Goal: Task Accomplishment & Management: Use online tool/utility

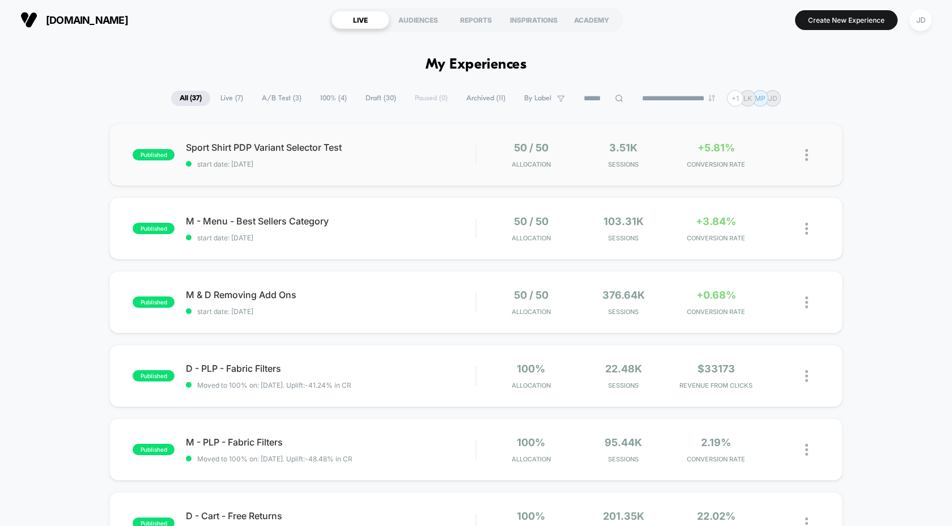
click at [806, 156] on img at bounding box center [806, 155] width 3 height 12
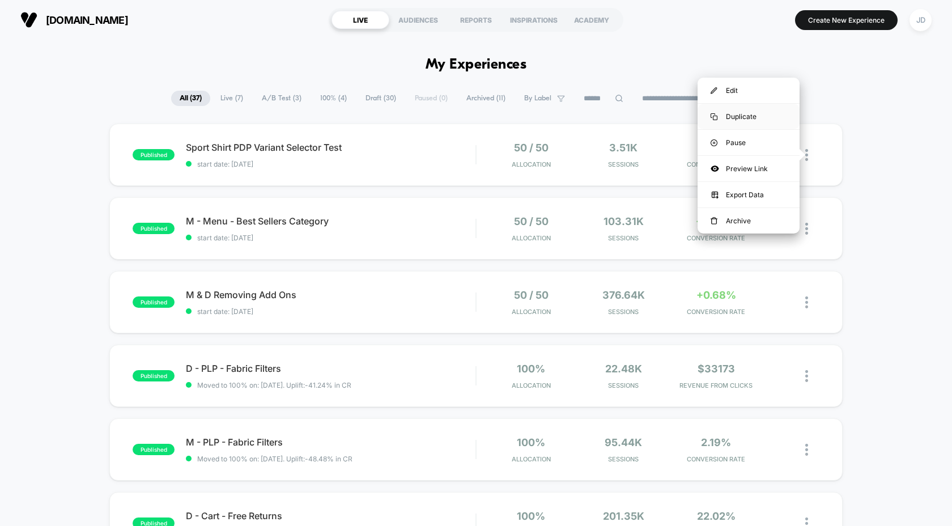
click at [751, 113] on div "Duplicate" at bounding box center [749, 117] width 102 height 26
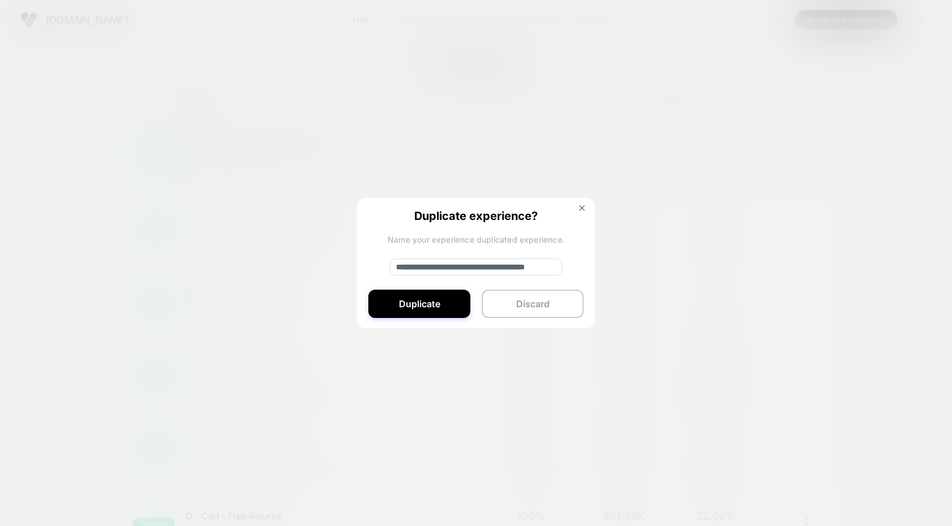
drag, startPoint x: 459, startPoint y: 266, endPoint x: 355, endPoint y: 265, distance: 103.7
click at [805, 168] on div "**********" at bounding box center [812, 155] width 14 height 27
type input "**********"
click at [449, 306] on button "Duplicate" at bounding box center [419, 304] width 102 height 28
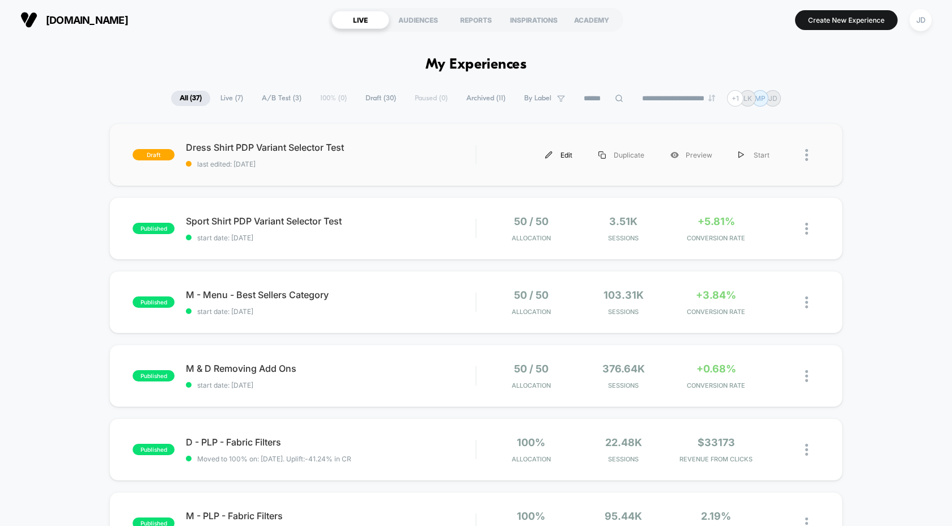
click at [559, 156] on div "Edit" at bounding box center [558, 155] width 53 height 26
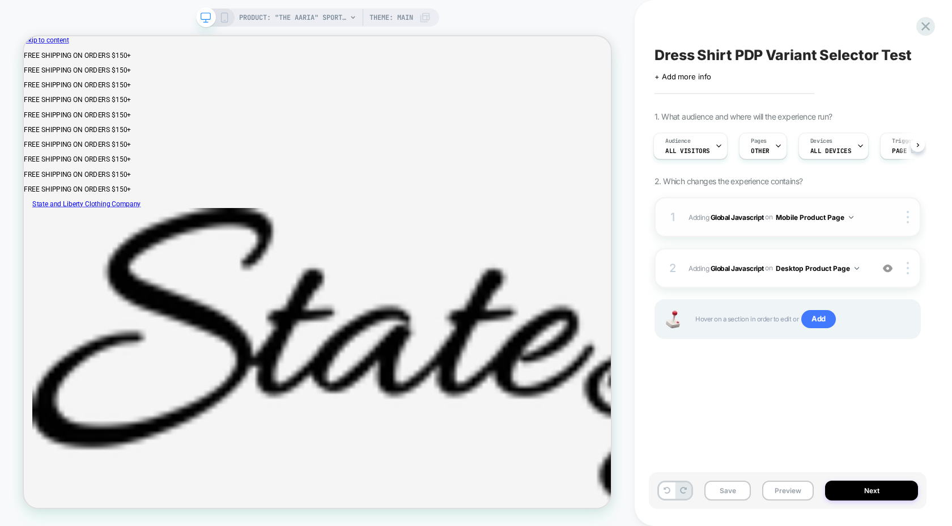
click at [829, 216] on button "Mobile Product Page" at bounding box center [815, 217] width 78 height 14
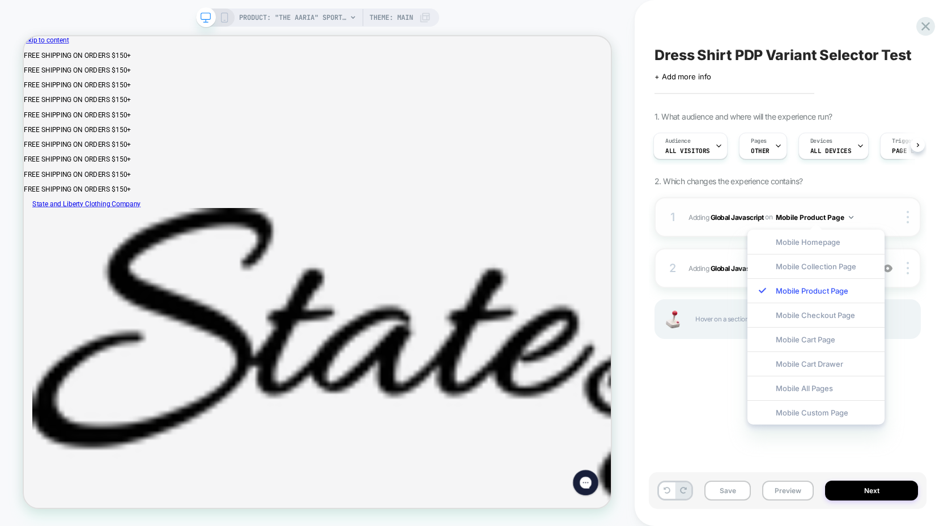
click at [889, 202] on div "1 Adding Global Javascript on Mobile Product Page Copy to Desktop Target All De…" at bounding box center [788, 217] width 266 height 40
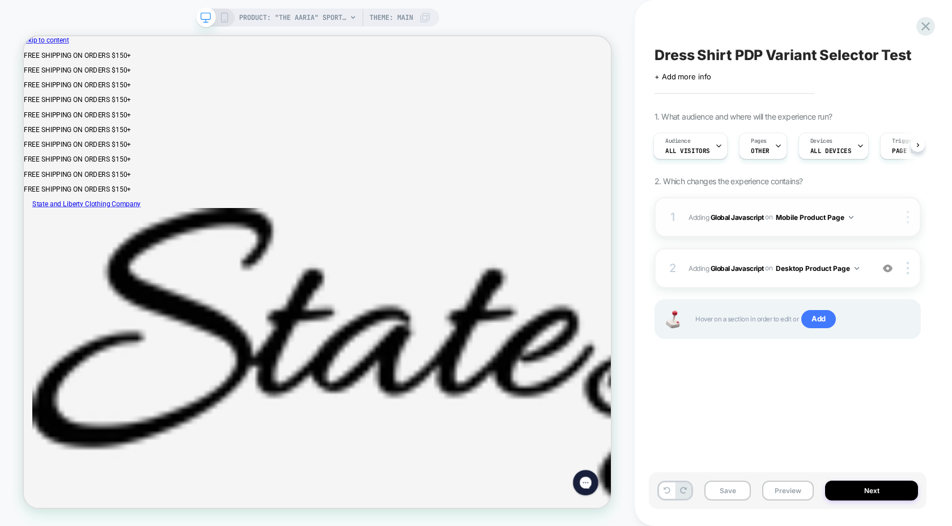
click at [902, 213] on div at bounding box center [910, 217] width 22 height 12
click at [921, 218] on div "Dress Shirt PDP Variant Selector Test Click to edit experience details + Add mo…" at bounding box center [788, 262] width 278 height 503
click at [744, 218] on b "Global Javascript" at bounding box center [737, 217] width 53 height 9
click at [731, 216] on b "Global Javascript" at bounding box center [737, 217] width 53 height 9
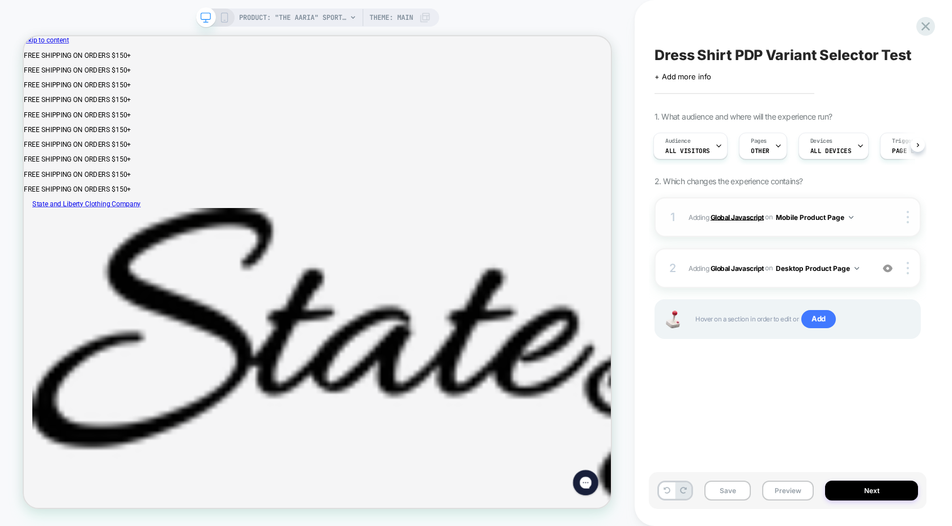
click at [731, 216] on b "Global Javascript" at bounding box center [737, 217] width 53 height 9
click at [736, 269] on b "Global Javascript" at bounding box center [737, 268] width 53 height 9
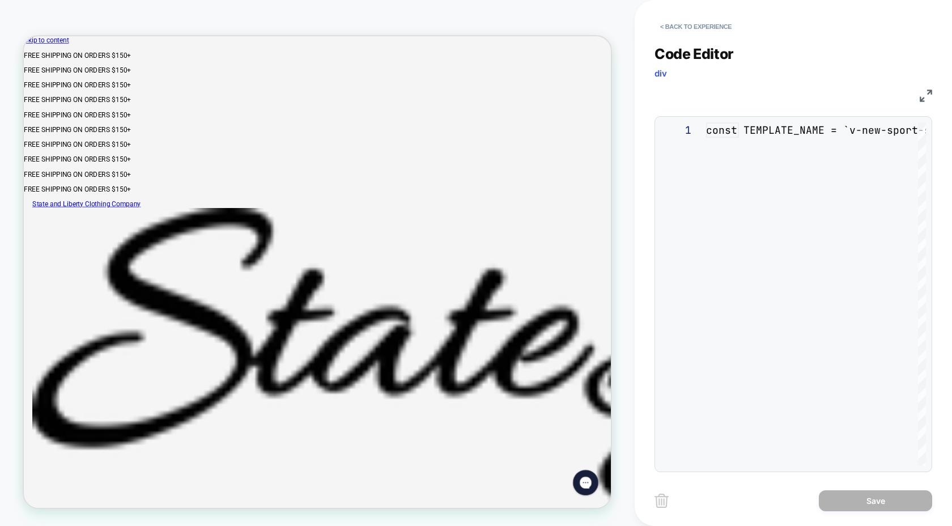
scroll to position [153, 0]
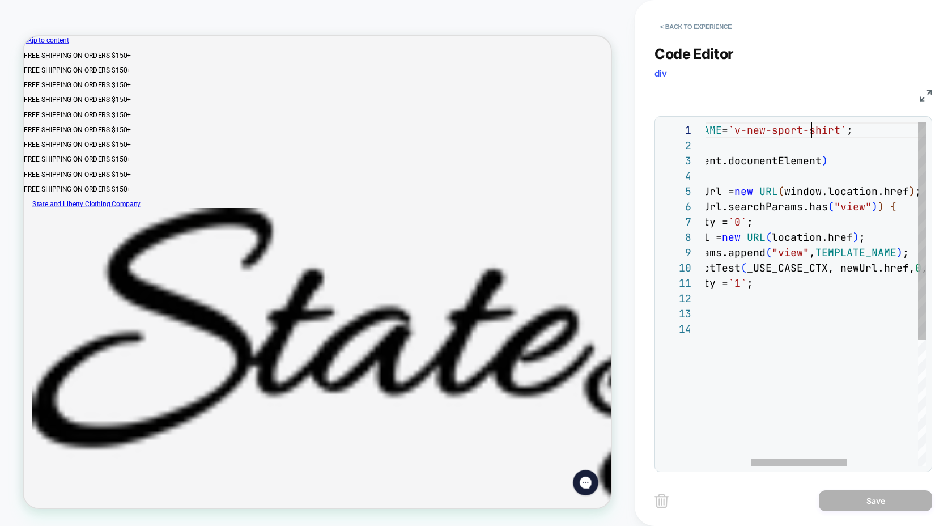
click at [812, 130] on div "} ) ; } loomi_api.redirectTest ( _USE_CASE_CTX, newUrl.href, 0 , true , `none` …" at bounding box center [846, 393] width 485 height 542
type textarea "**********"
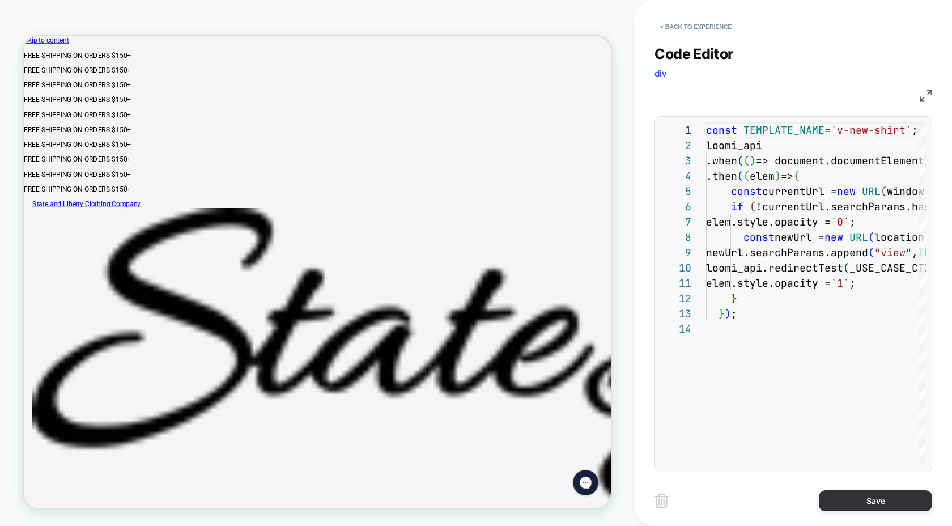
click at [863, 498] on button "Save" at bounding box center [875, 500] width 113 height 21
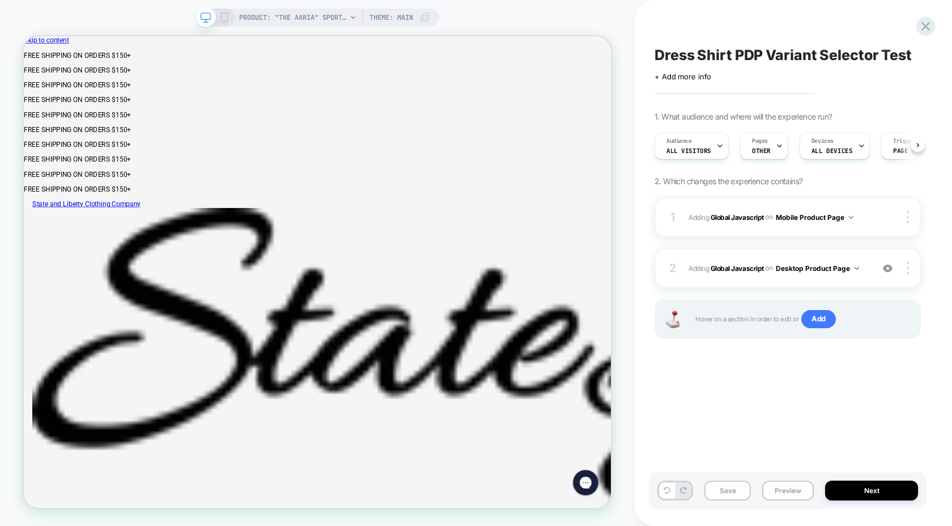
scroll to position [0, 1]
click at [728, 219] on b "Global Javascript" at bounding box center [737, 217] width 53 height 9
click at [908, 215] on img at bounding box center [908, 217] width 2 height 12
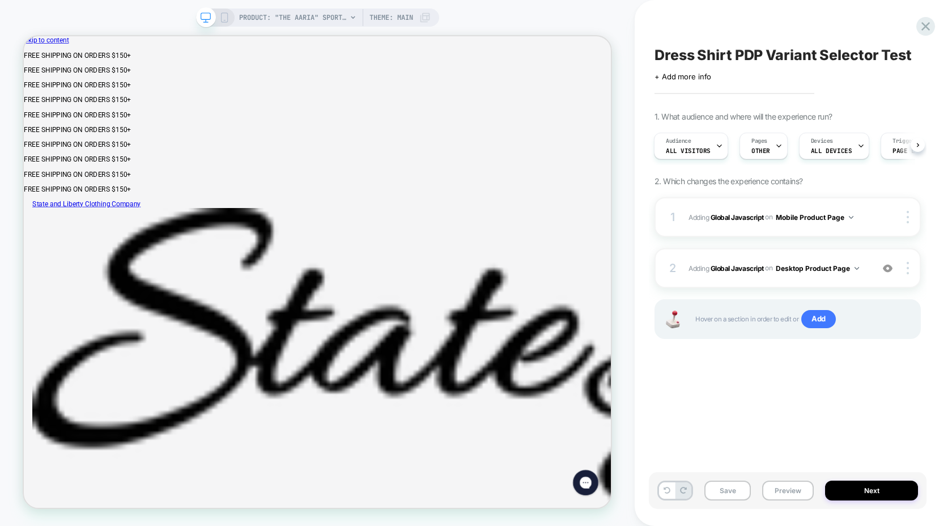
click at [813, 379] on div "Dress Shirt PDP Variant Selector Test Click to edit experience details + Add mo…" at bounding box center [788, 262] width 278 height 503
click at [727, 219] on b "Global Javascript" at bounding box center [737, 217] width 53 height 9
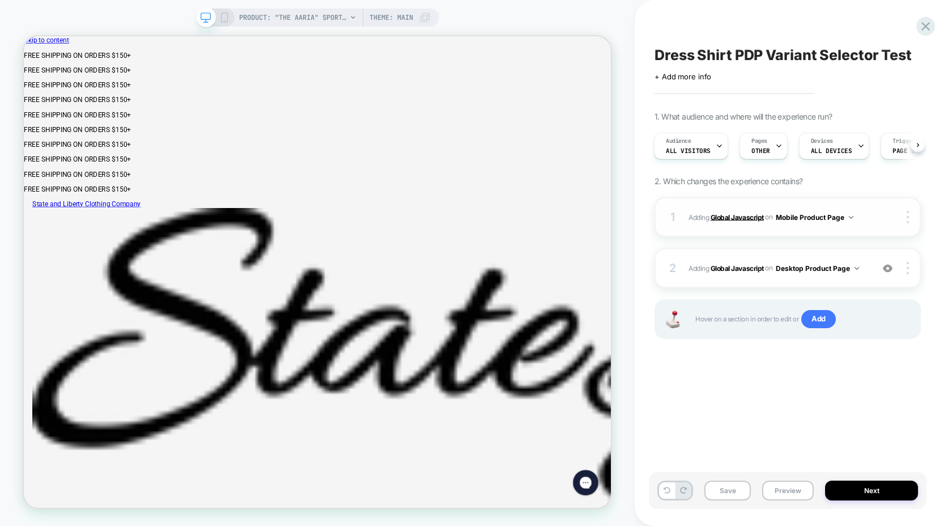
click at [727, 219] on b "Global Javascript" at bounding box center [737, 217] width 53 height 9
click at [767, 144] on div "Pages OTHER" at bounding box center [760, 146] width 41 height 26
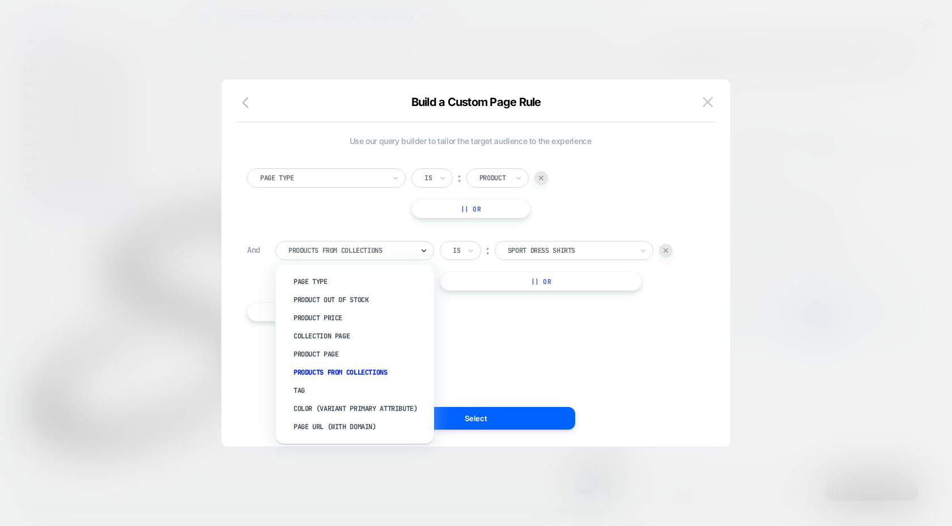
click at [420, 252] on icon at bounding box center [424, 250] width 8 height 11
click at [528, 359] on div "Use our query builder to tailor the target audience to the experience Page Type…" at bounding box center [470, 263] width 475 height 322
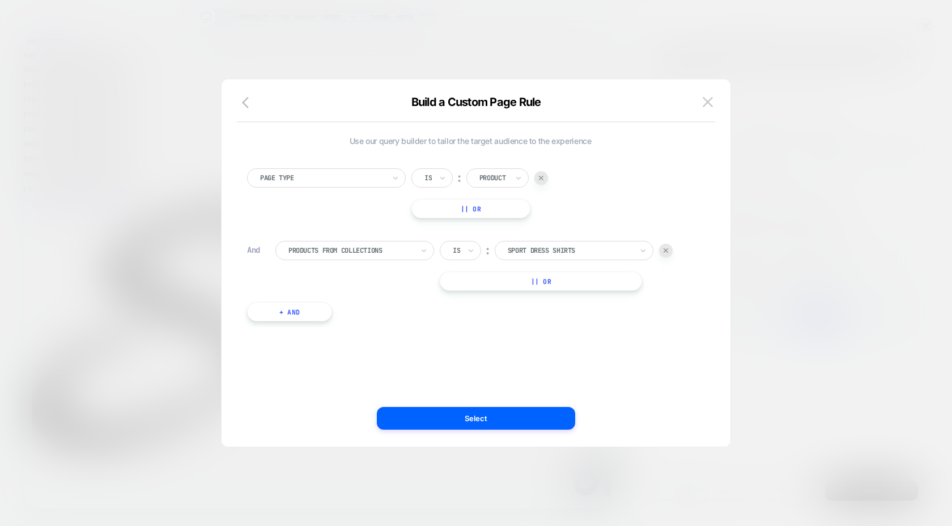
click at [541, 246] on div at bounding box center [570, 250] width 125 height 10
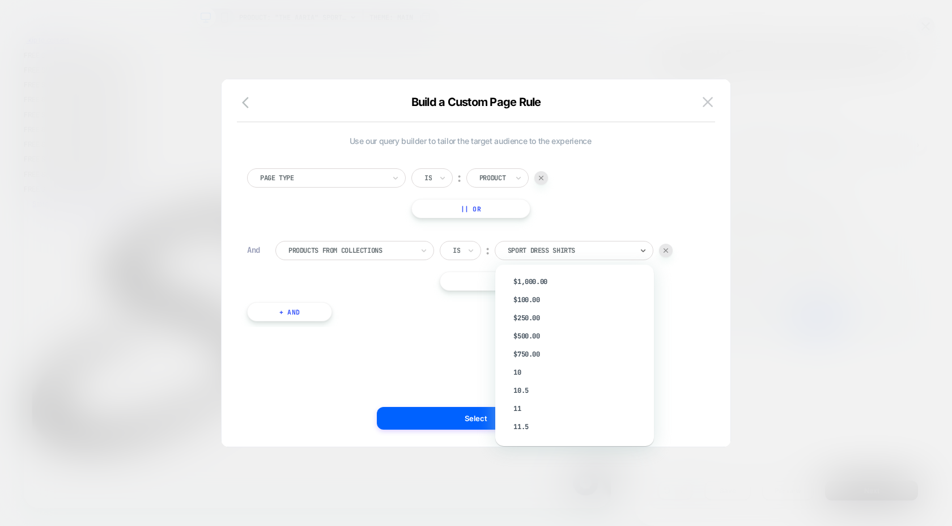
click at [723, 323] on div "Build a Custom Page Rule Use our query builder to tailor the target audience to…" at bounding box center [476, 269] width 509 height 356
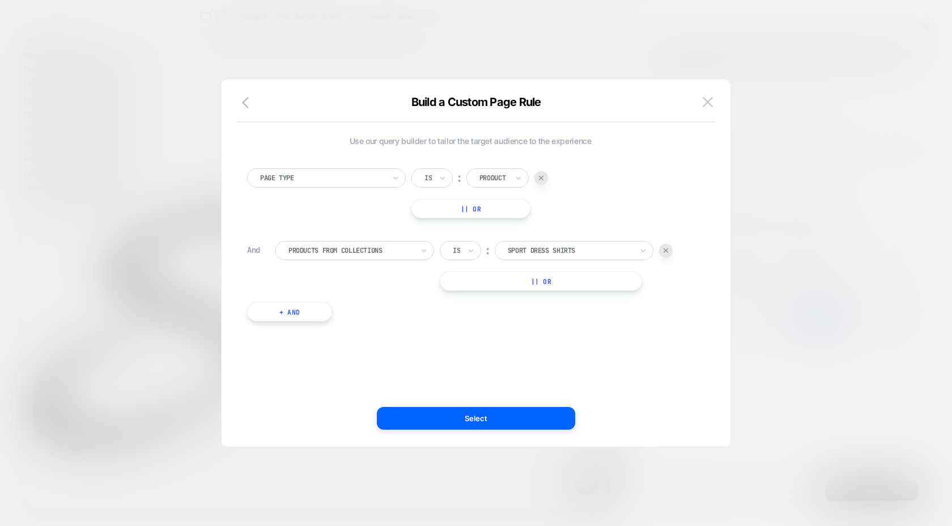
click at [608, 254] on div at bounding box center [570, 250] width 125 height 10
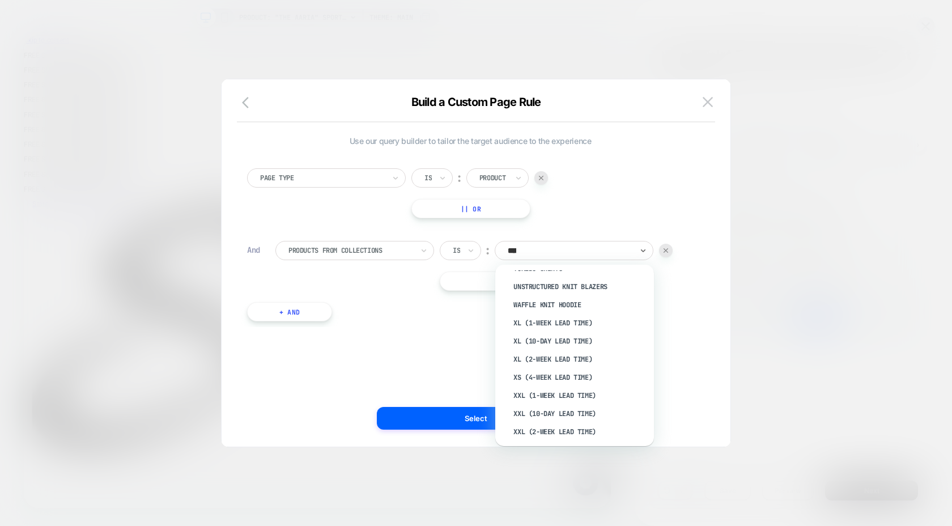
scroll to position [0, 0]
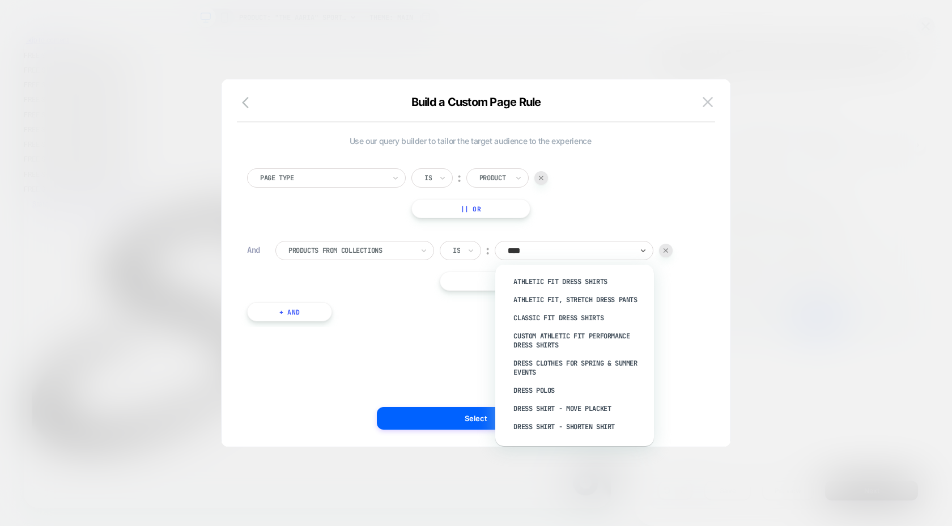
type input "*****"
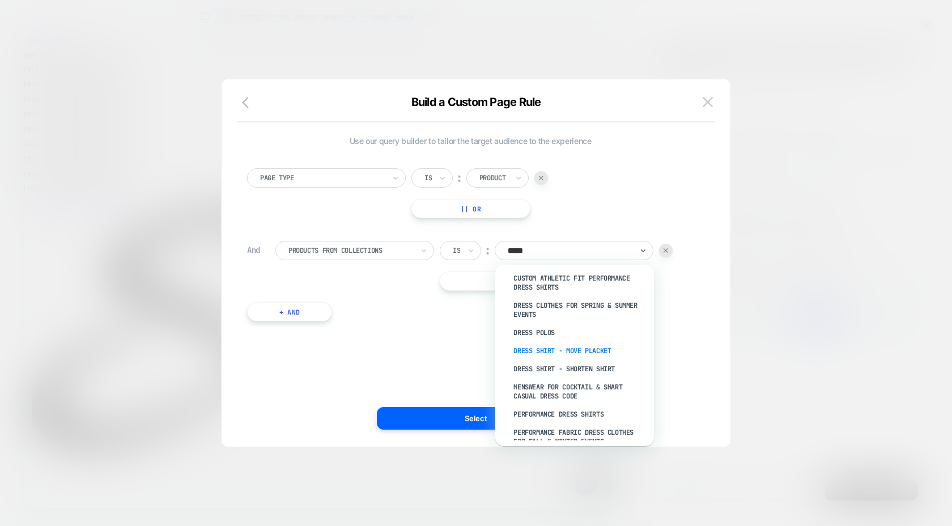
scroll to position [111, 0]
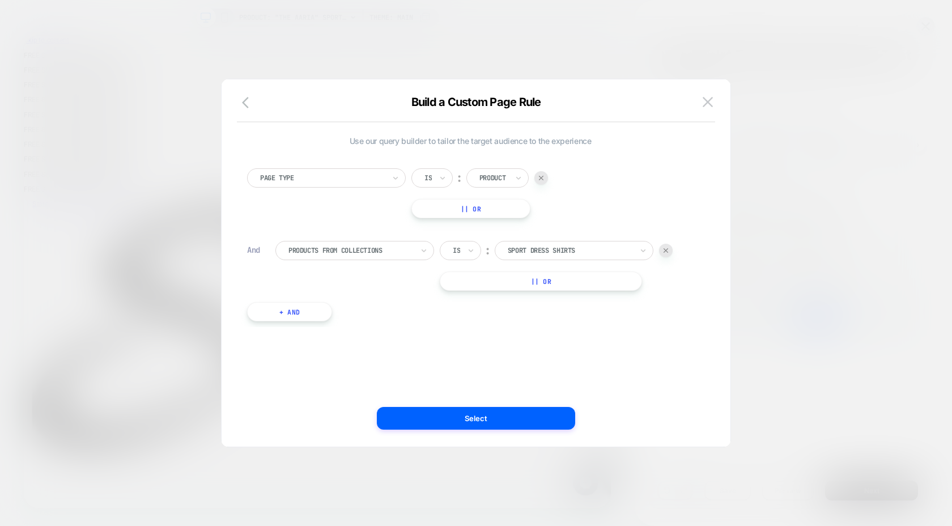
click at [570, 250] on div at bounding box center [570, 250] width 125 height 10
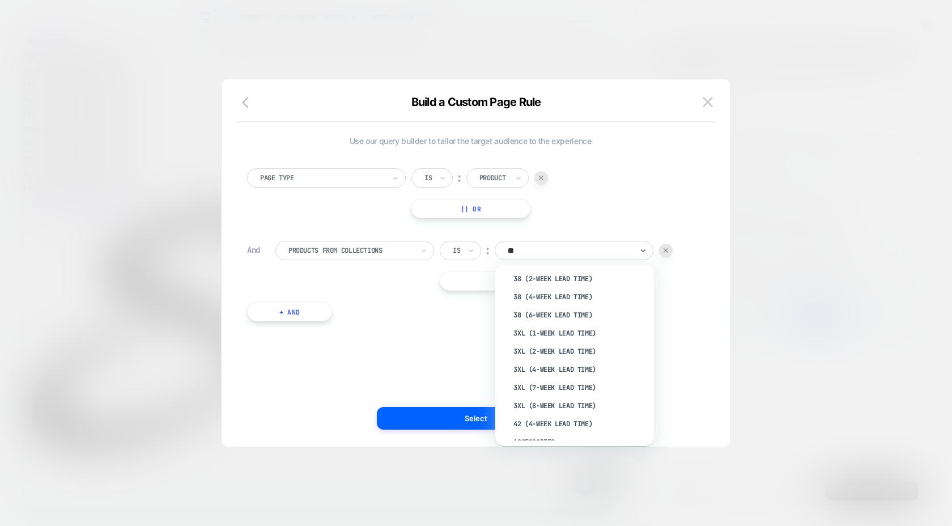
scroll to position [0, 0]
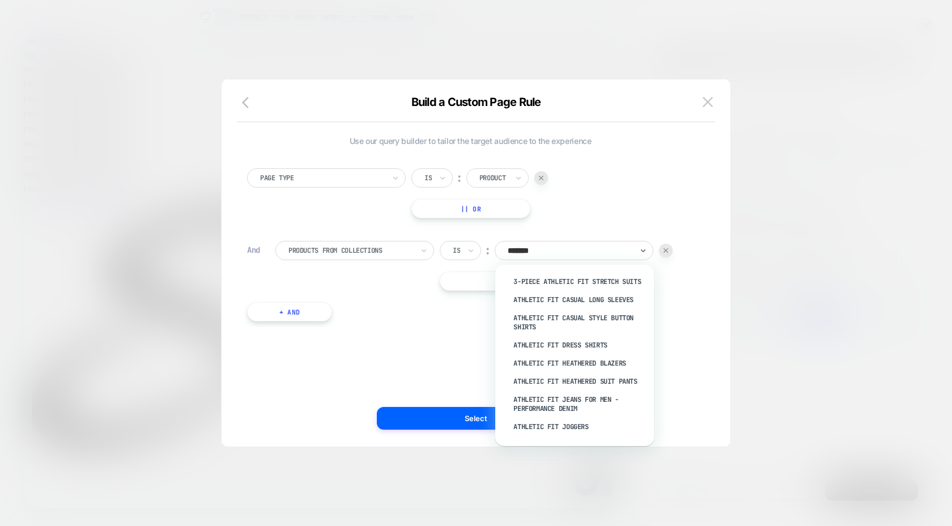
type input "********"
click at [602, 341] on div "Athletic Fit Dress Shirts" at bounding box center [580, 345] width 147 height 18
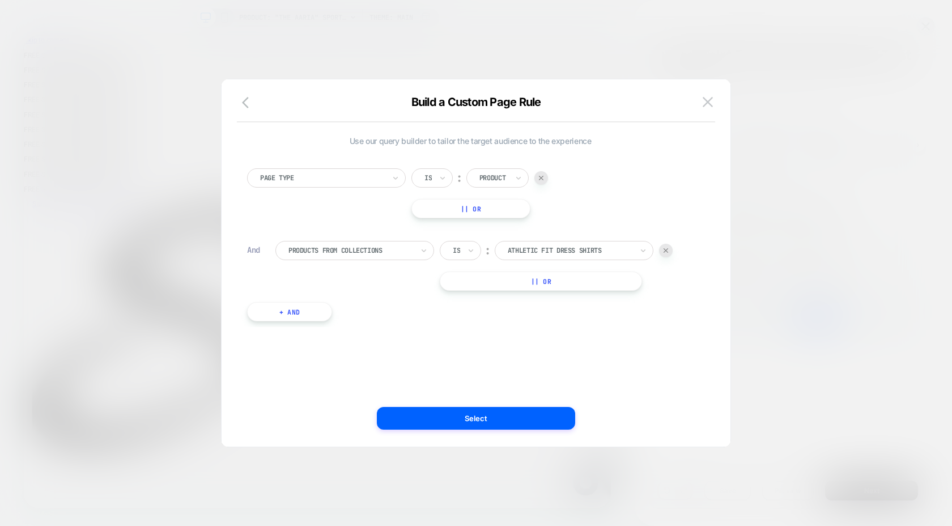
click at [669, 352] on div "Use our query builder to tailor the target audience to the experience Page Type…" at bounding box center [470, 263] width 475 height 322
click at [485, 420] on button "Select" at bounding box center [476, 418] width 198 height 23
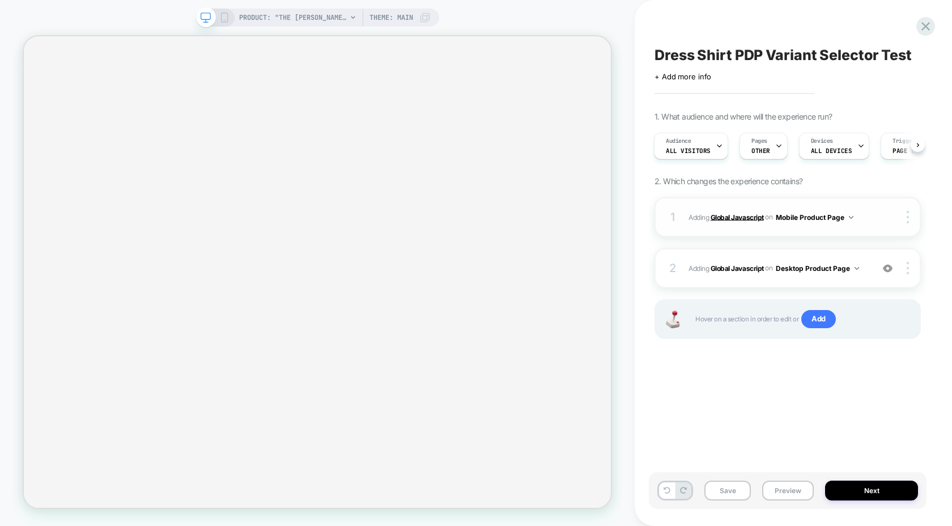
click at [751, 216] on b "Global Javascript" at bounding box center [737, 217] width 53 height 9
